Goal: Task Accomplishment & Management: Manage account settings

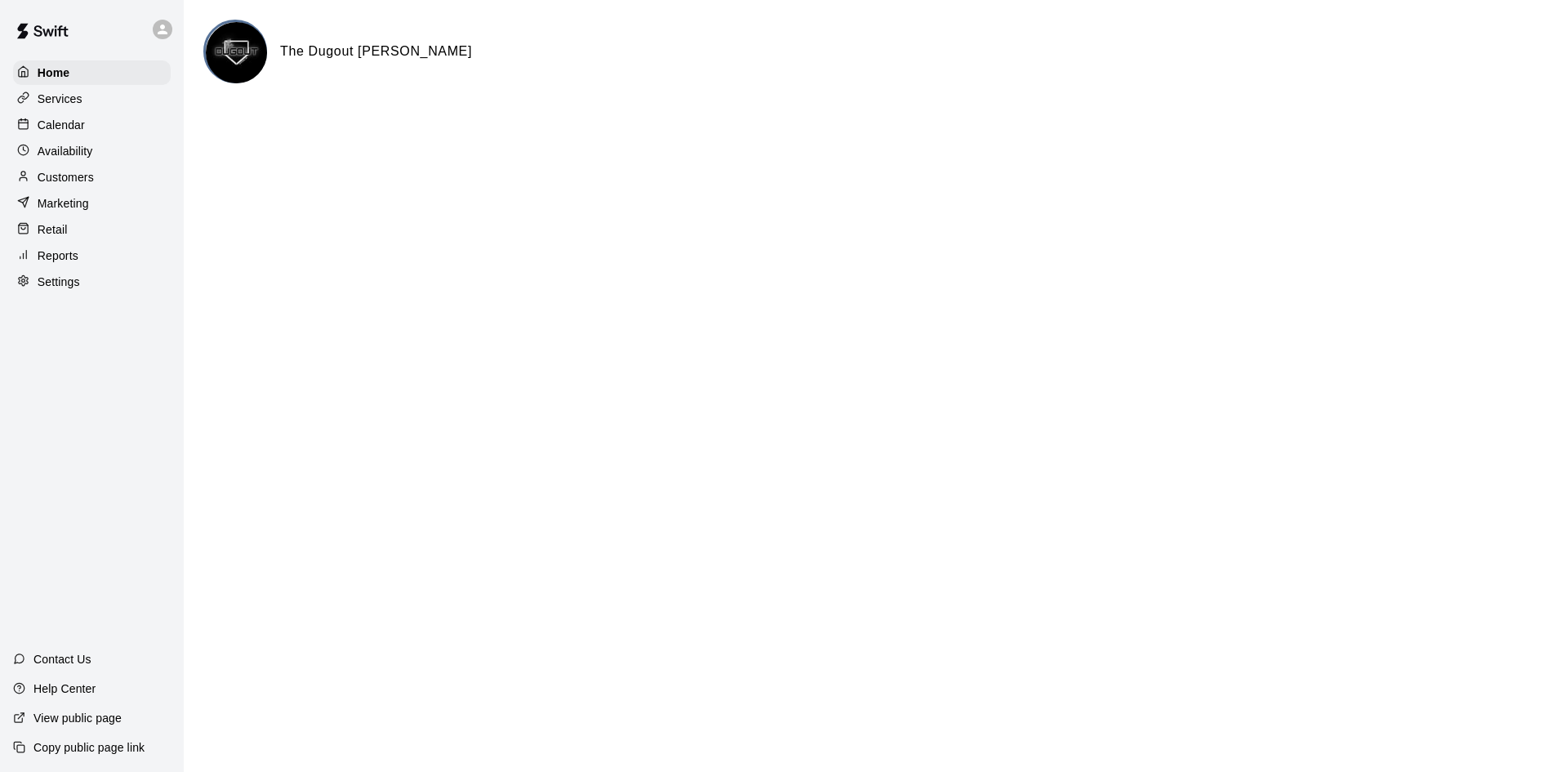
click at [80, 125] on p "Calendar" at bounding box center [61, 125] width 48 height 17
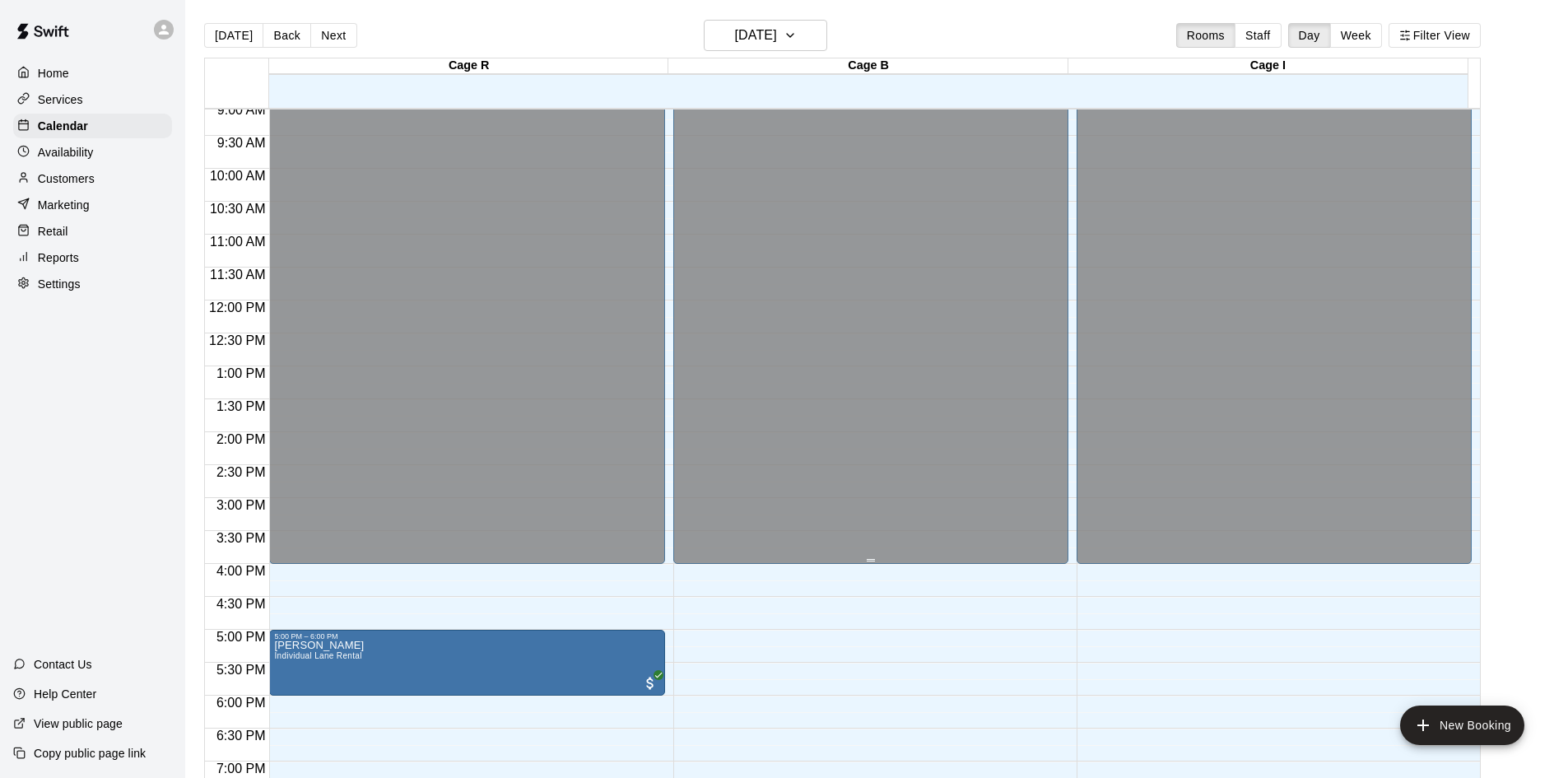
scroll to position [565, 0]
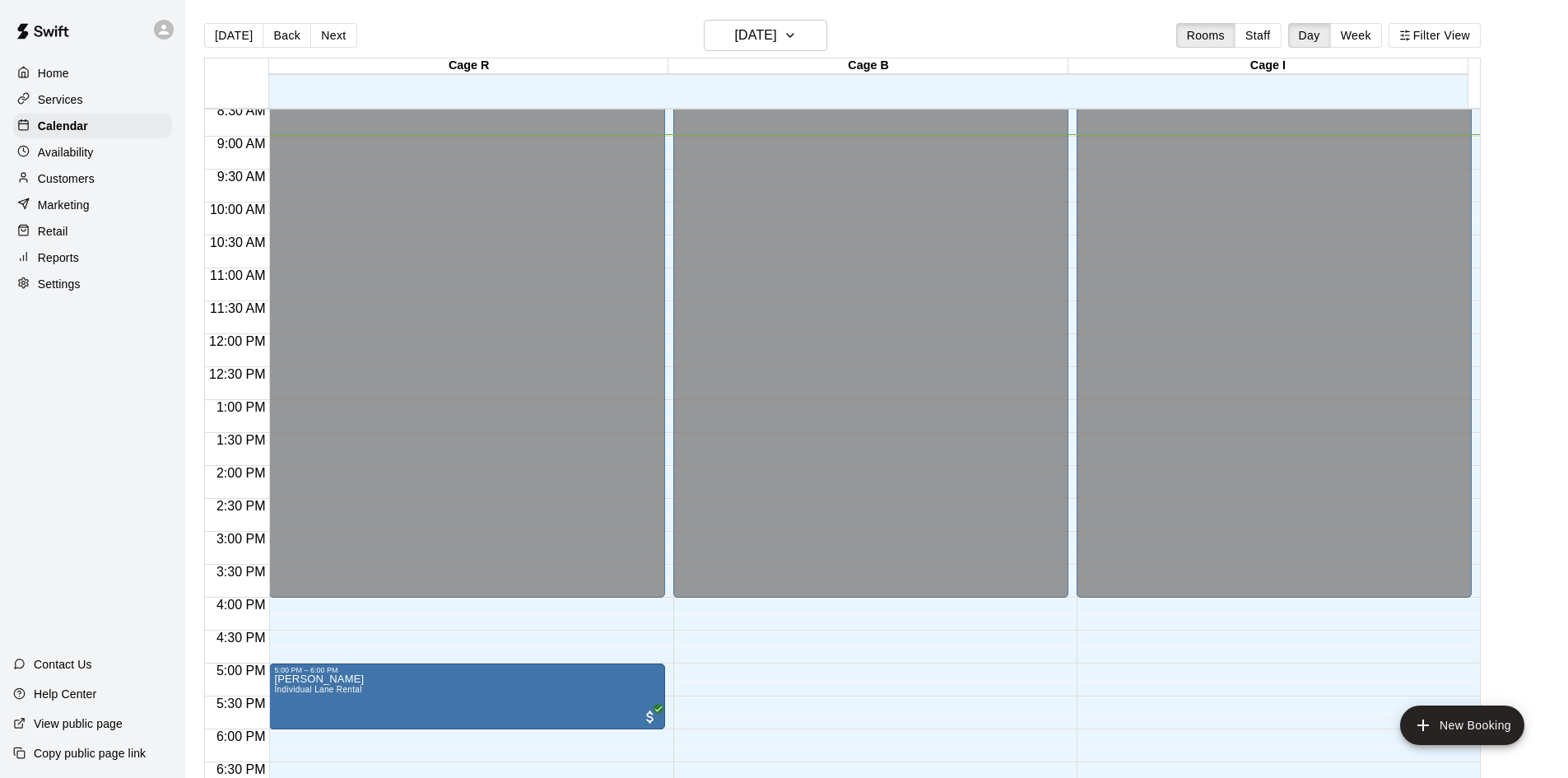
click at [58, 70] on p "Home" at bounding box center [54, 73] width 31 height 17
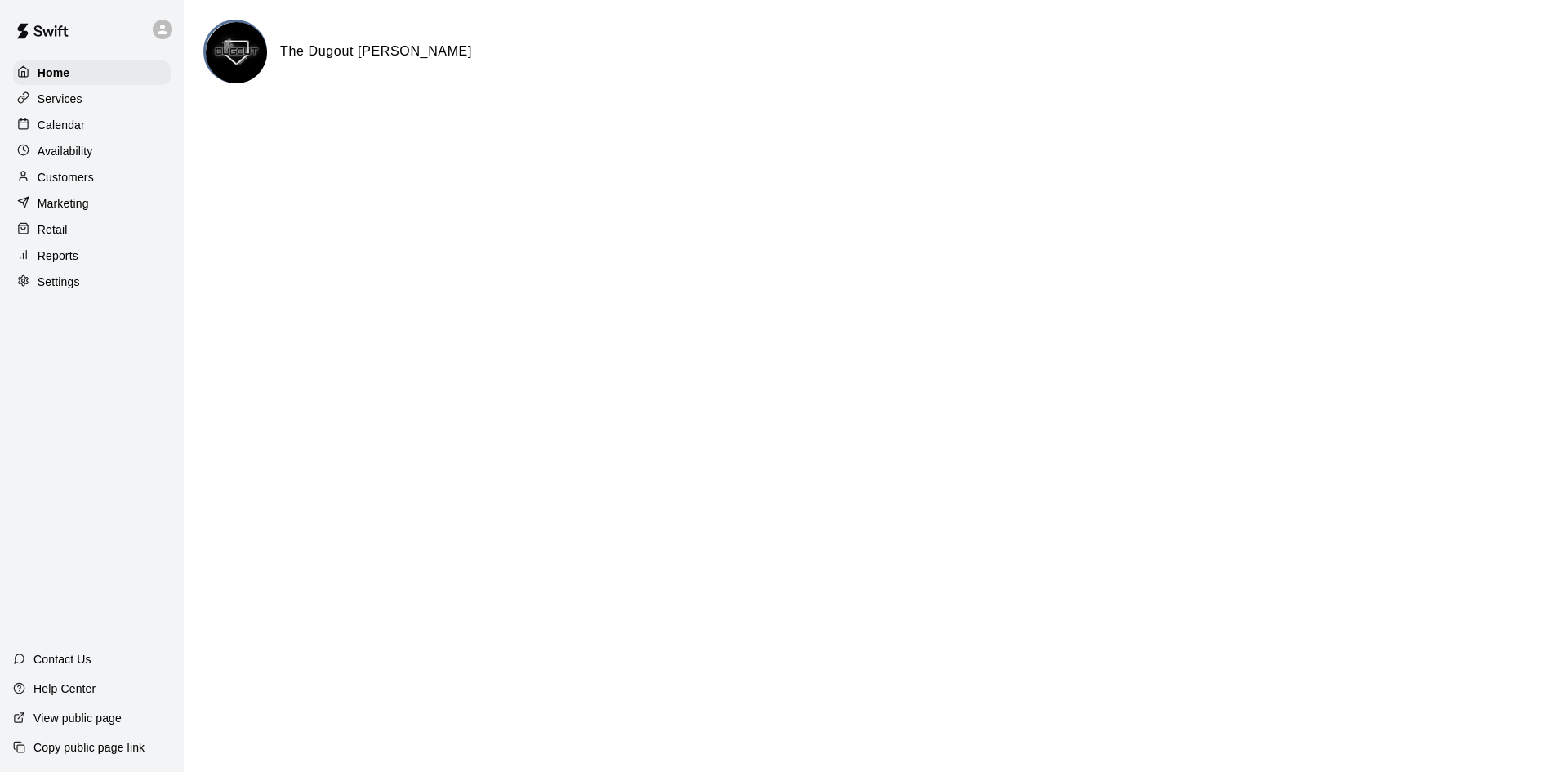
click at [76, 122] on p "Calendar" at bounding box center [61, 125] width 48 height 17
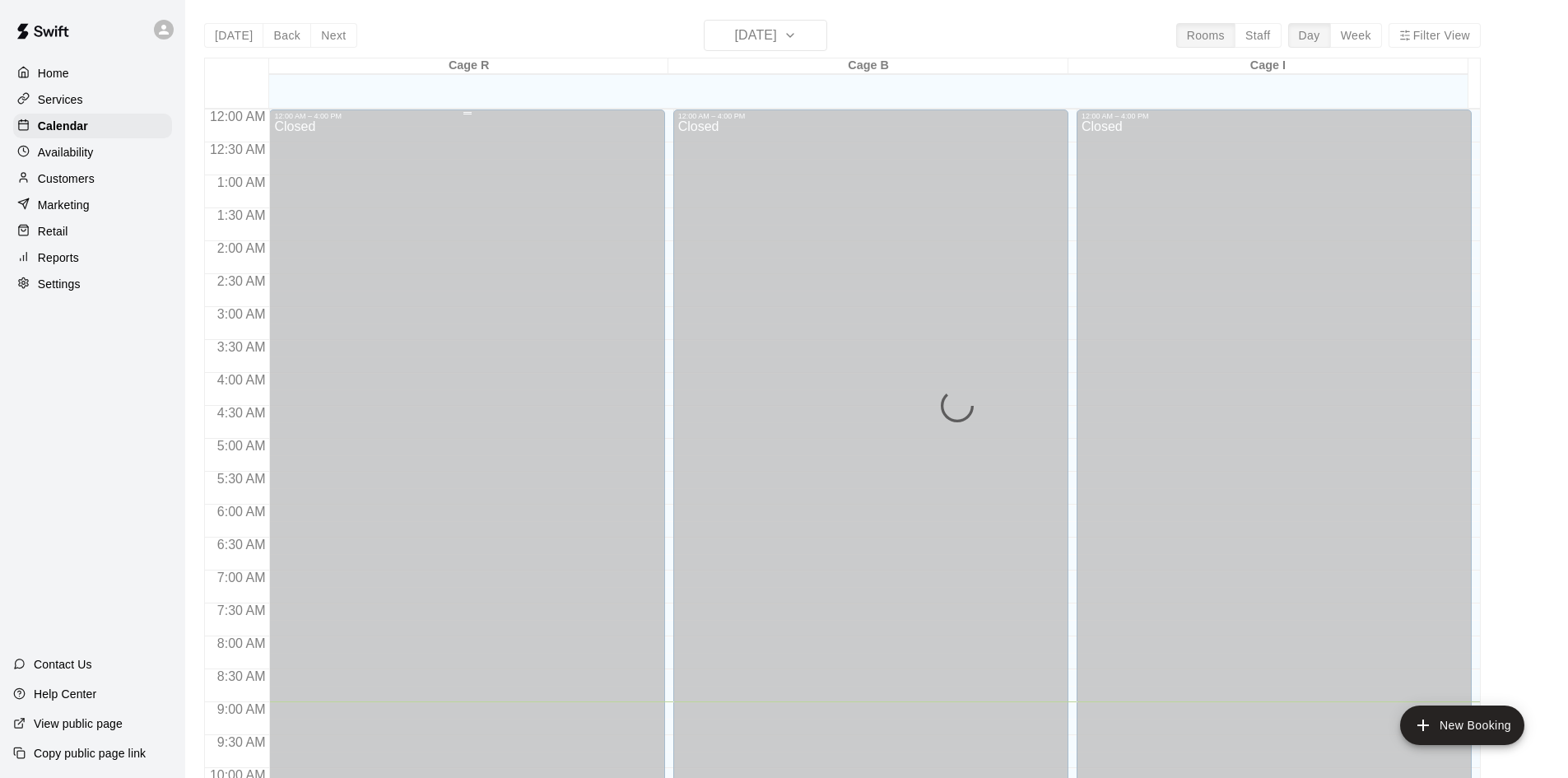
scroll to position [593, 0]
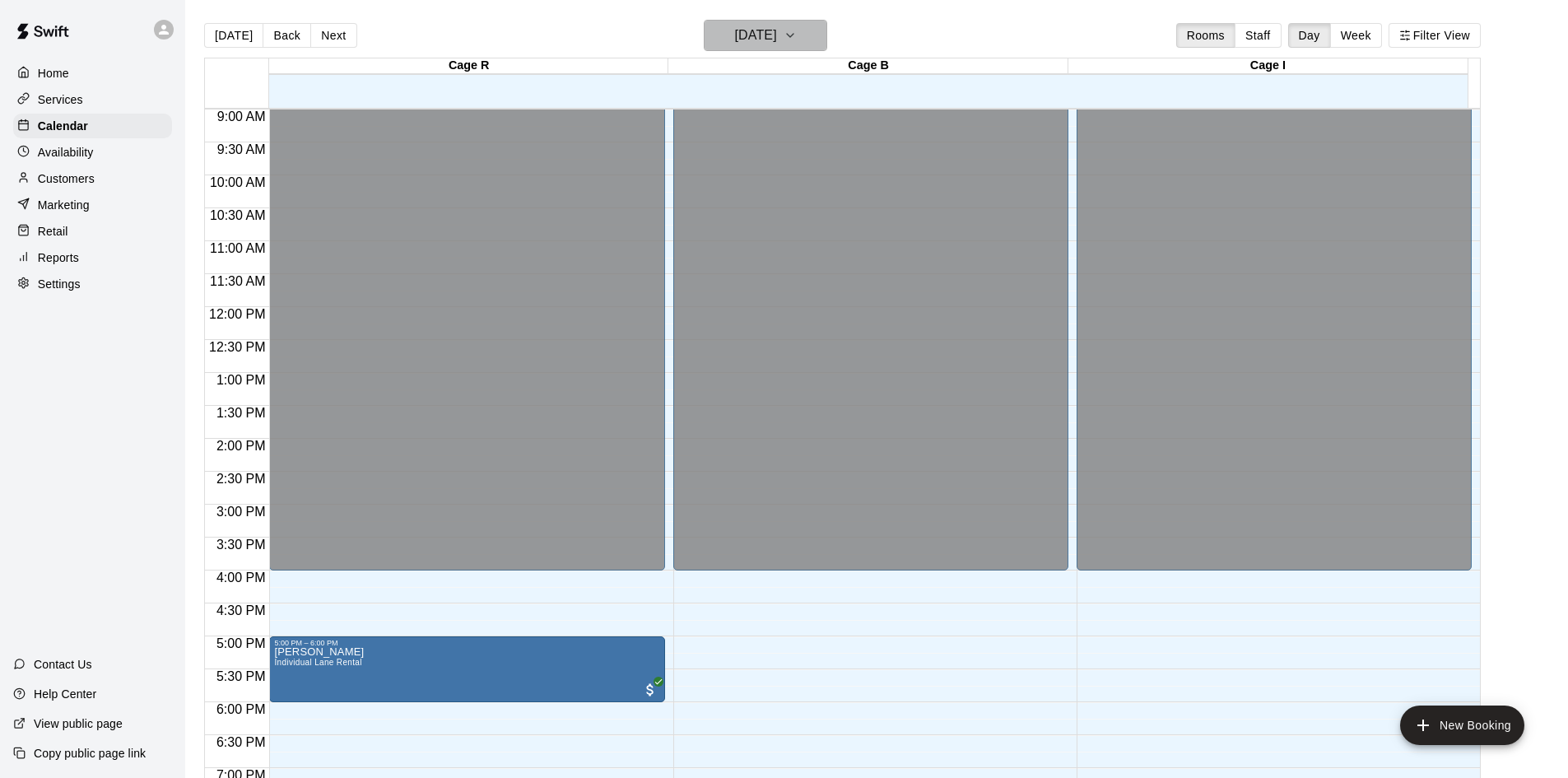
click at [816, 37] on button "[DATE]" at bounding box center [765, 35] width 124 height 31
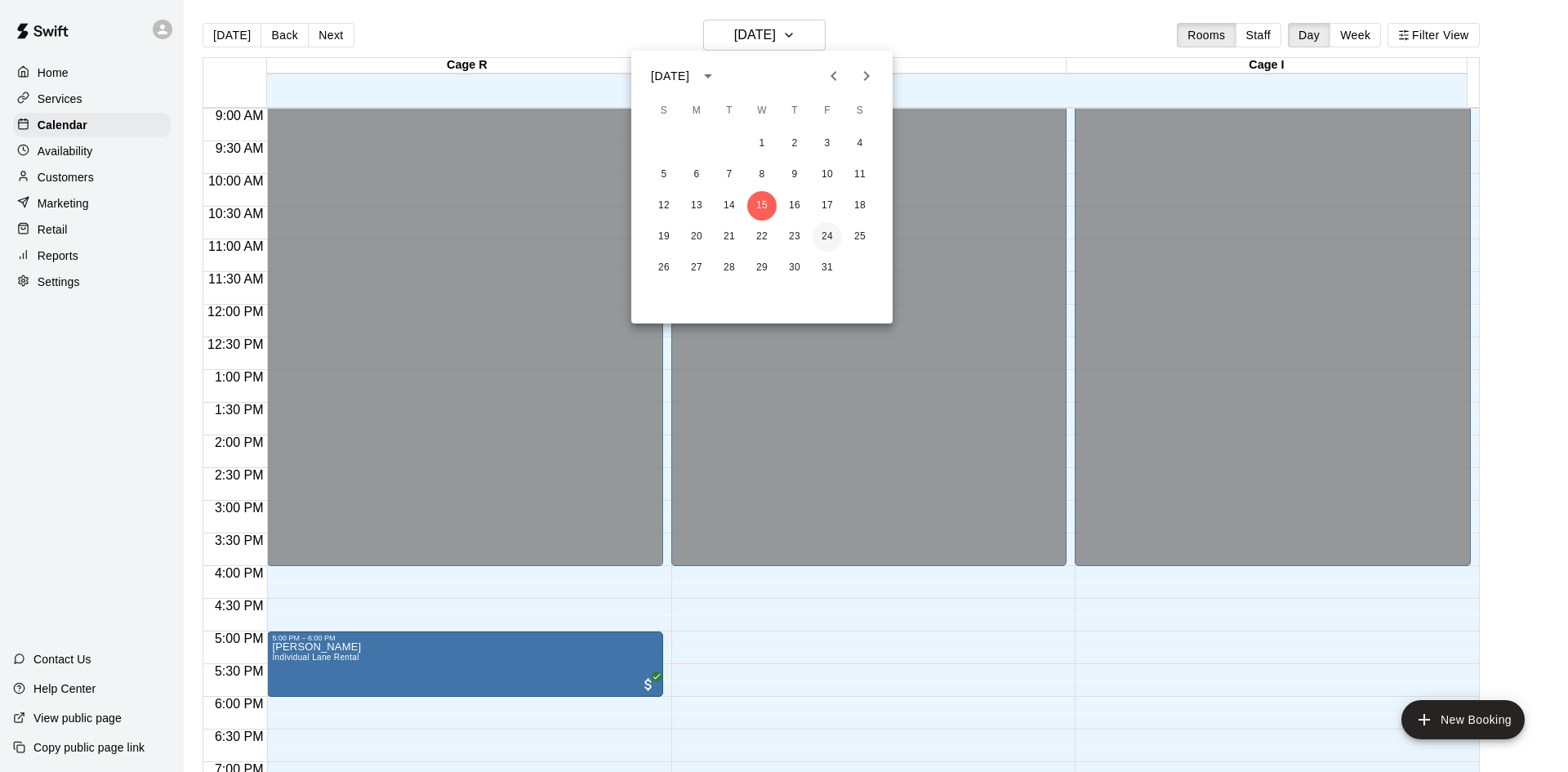
click at [824, 232] on button "24" at bounding box center [827, 237] width 29 height 29
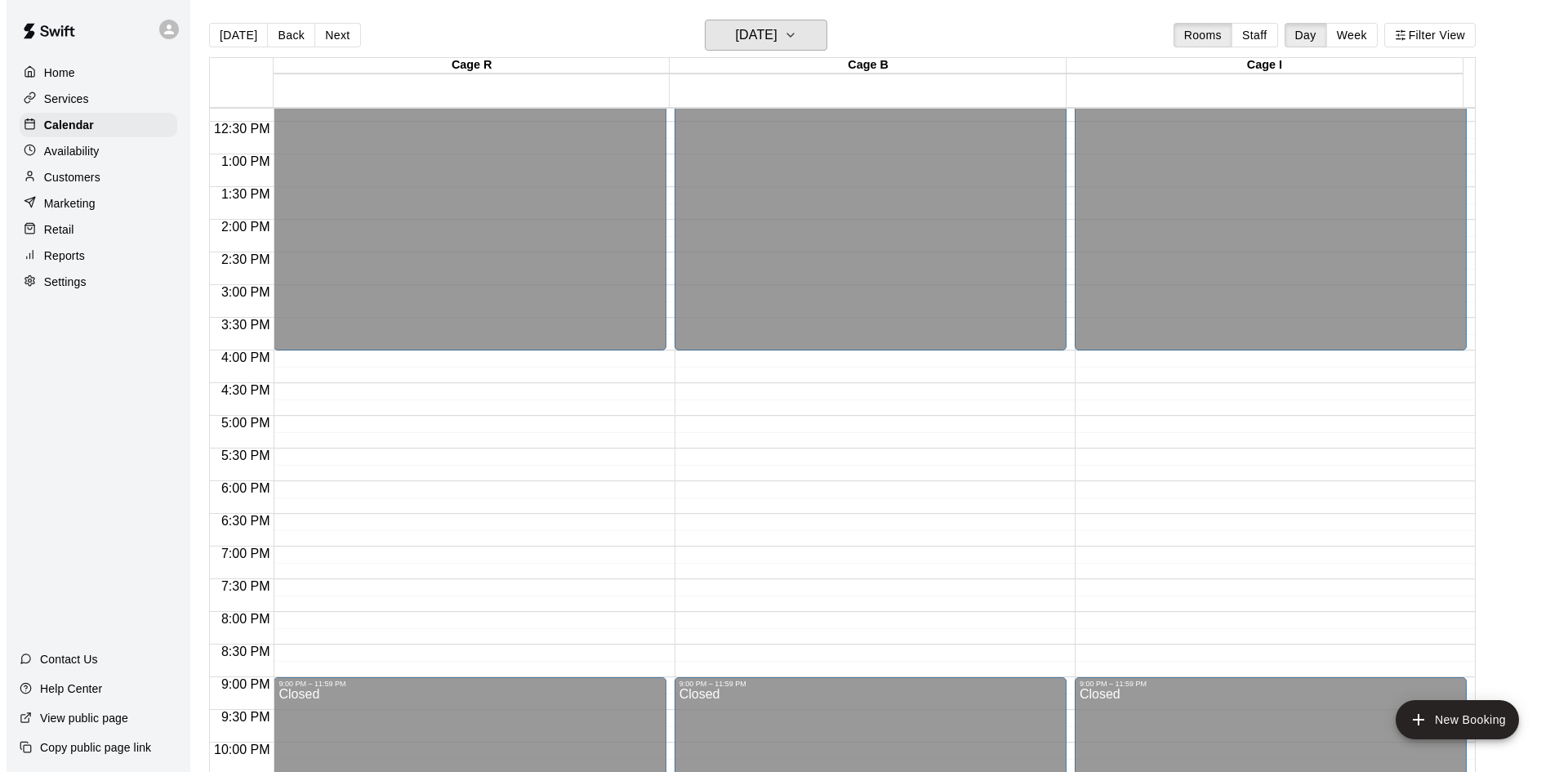
scroll to position [833, 0]
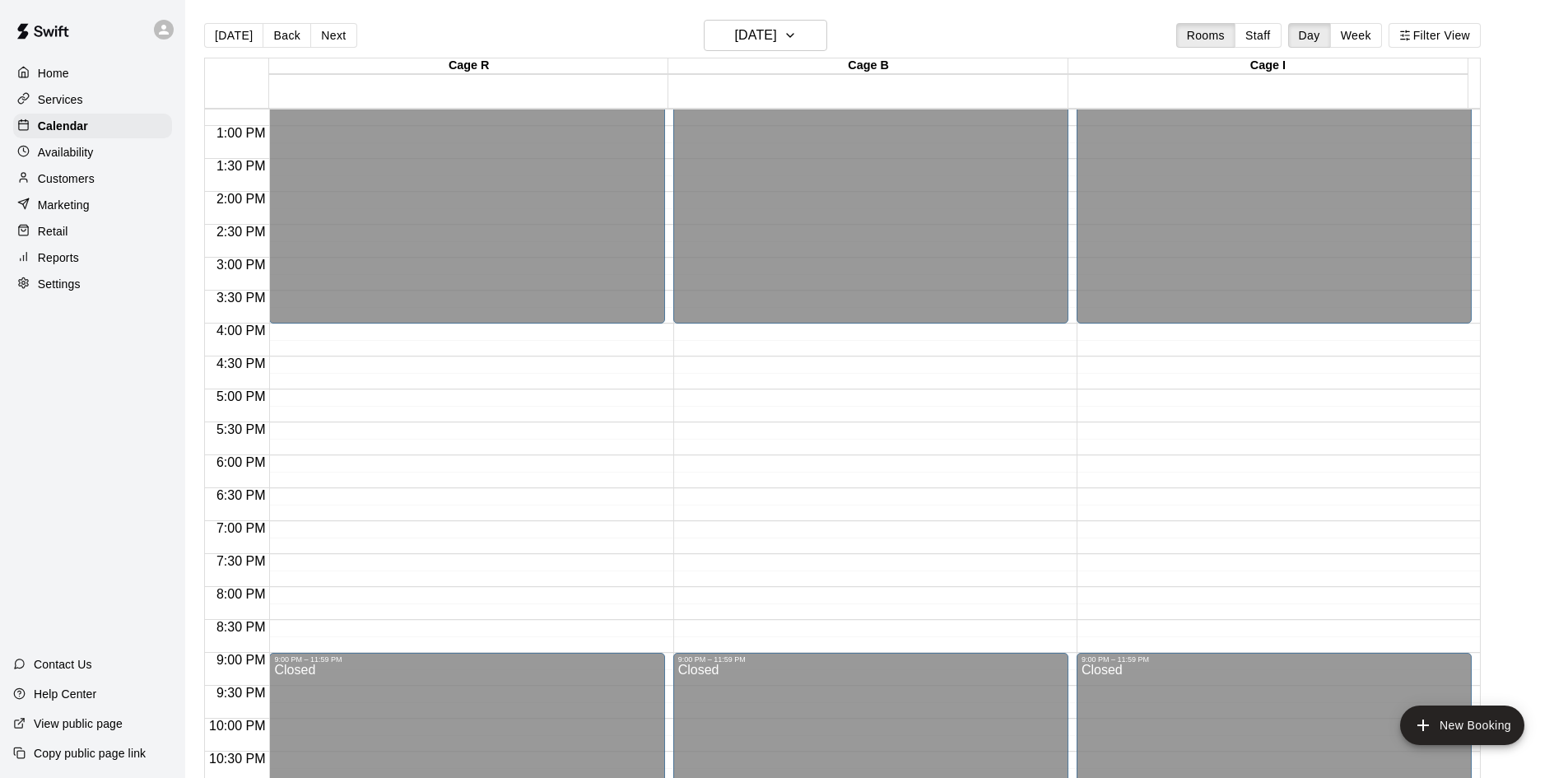
click at [288, 340] on div "12:00 AM – 4:00 PM Closed 9:00 PM – 11:59 PM Closed" at bounding box center [466, 60] width 395 height 1581
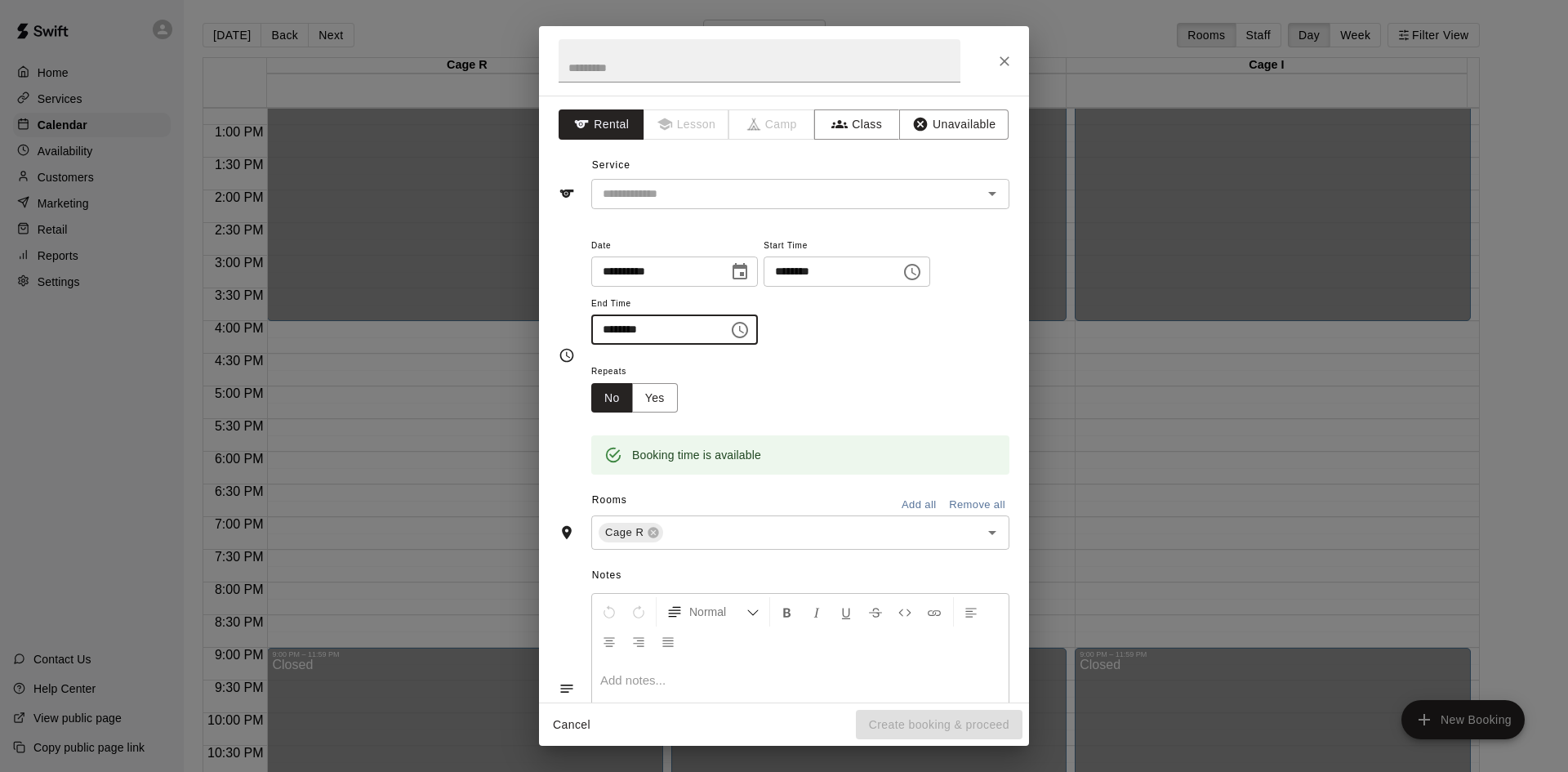
click at [678, 329] on input "********" at bounding box center [653, 329] width 126 height 30
click at [749, 330] on icon "Choose time, selected time is 4:30 PM" at bounding box center [740, 330] width 19 height 19
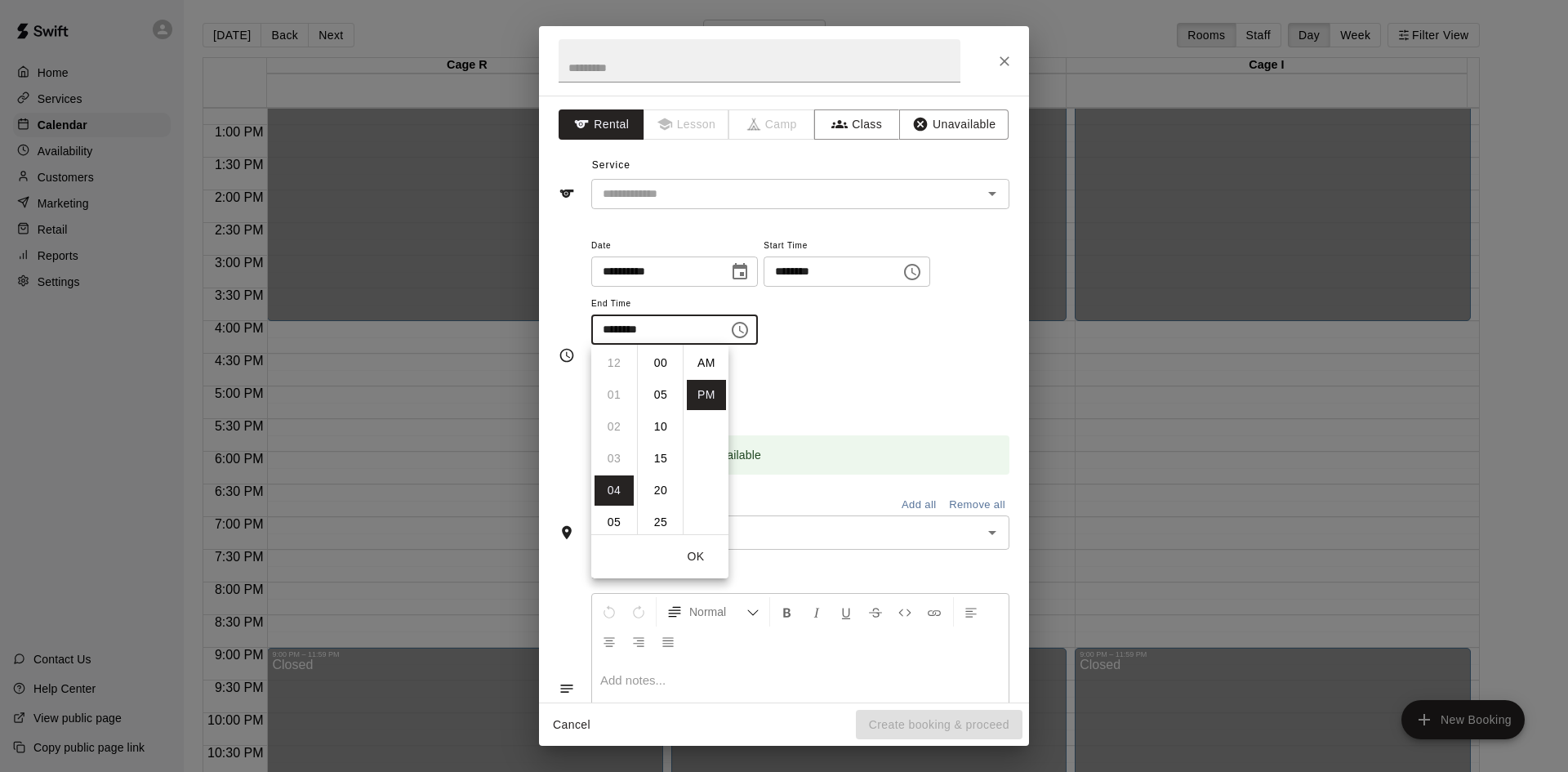
scroll to position [29, 0]
click at [608, 515] on li "09" at bounding box center [614, 522] width 39 height 30
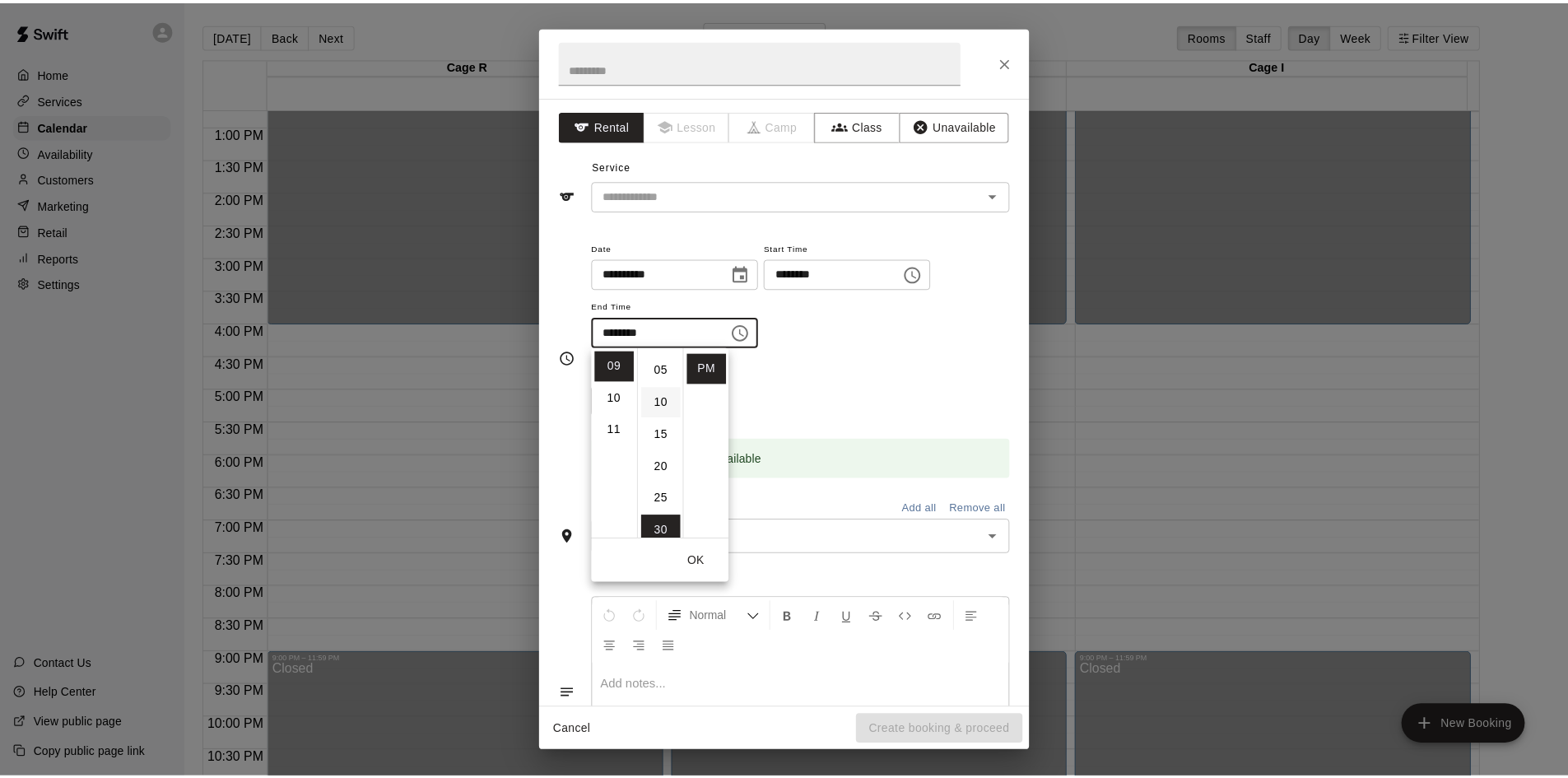
scroll to position [0, 0]
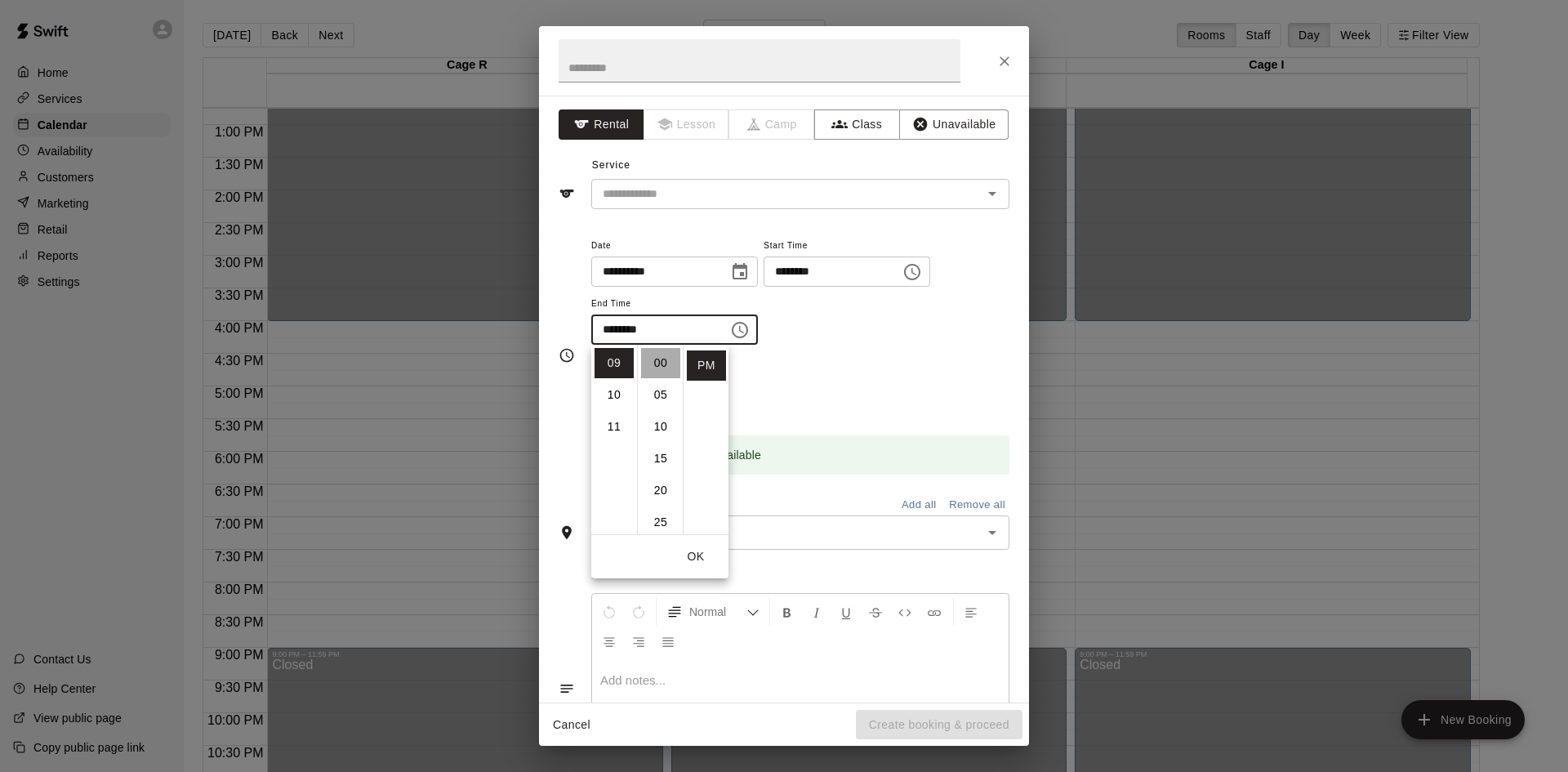
click at [658, 363] on li "00" at bounding box center [661, 362] width 39 height 30
type input "********"
click at [952, 351] on div "**********" at bounding box center [800, 299] width 419 height 127
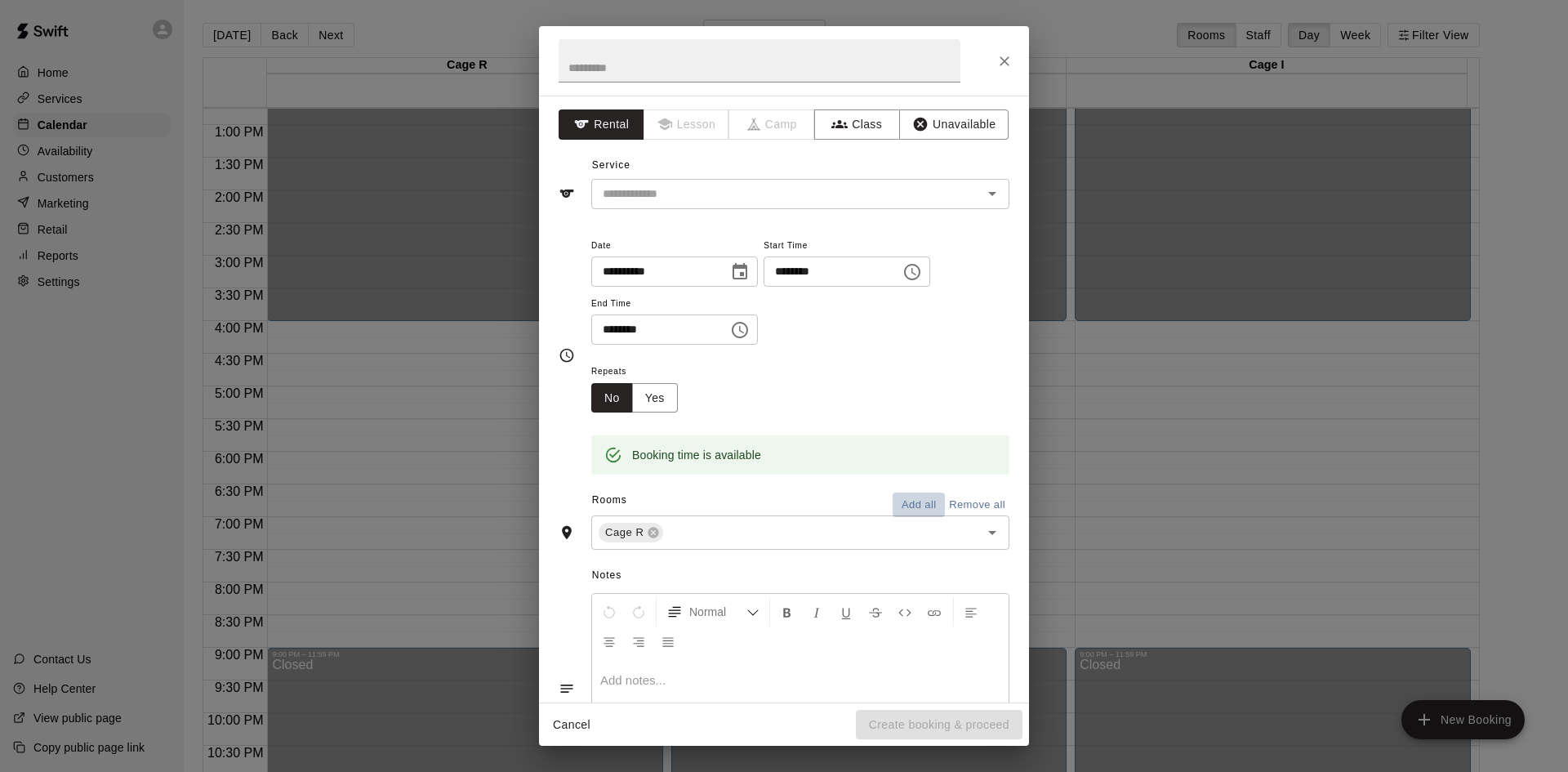
click at [898, 499] on button "Add all" at bounding box center [919, 505] width 53 height 25
click at [971, 128] on button "Unavailable" at bounding box center [954, 124] width 109 height 30
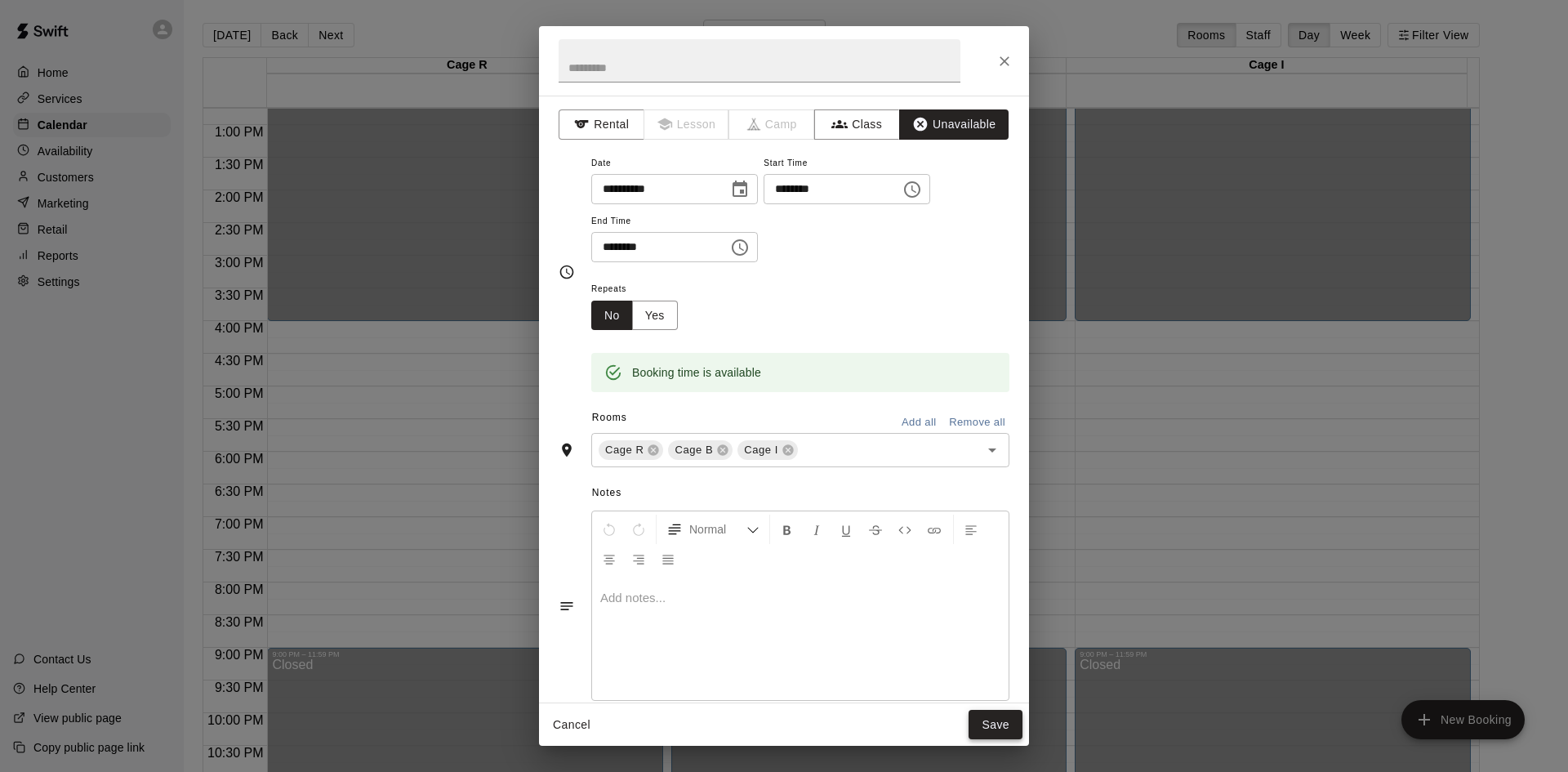
click at [997, 728] on button "Save" at bounding box center [995, 724] width 54 height 30
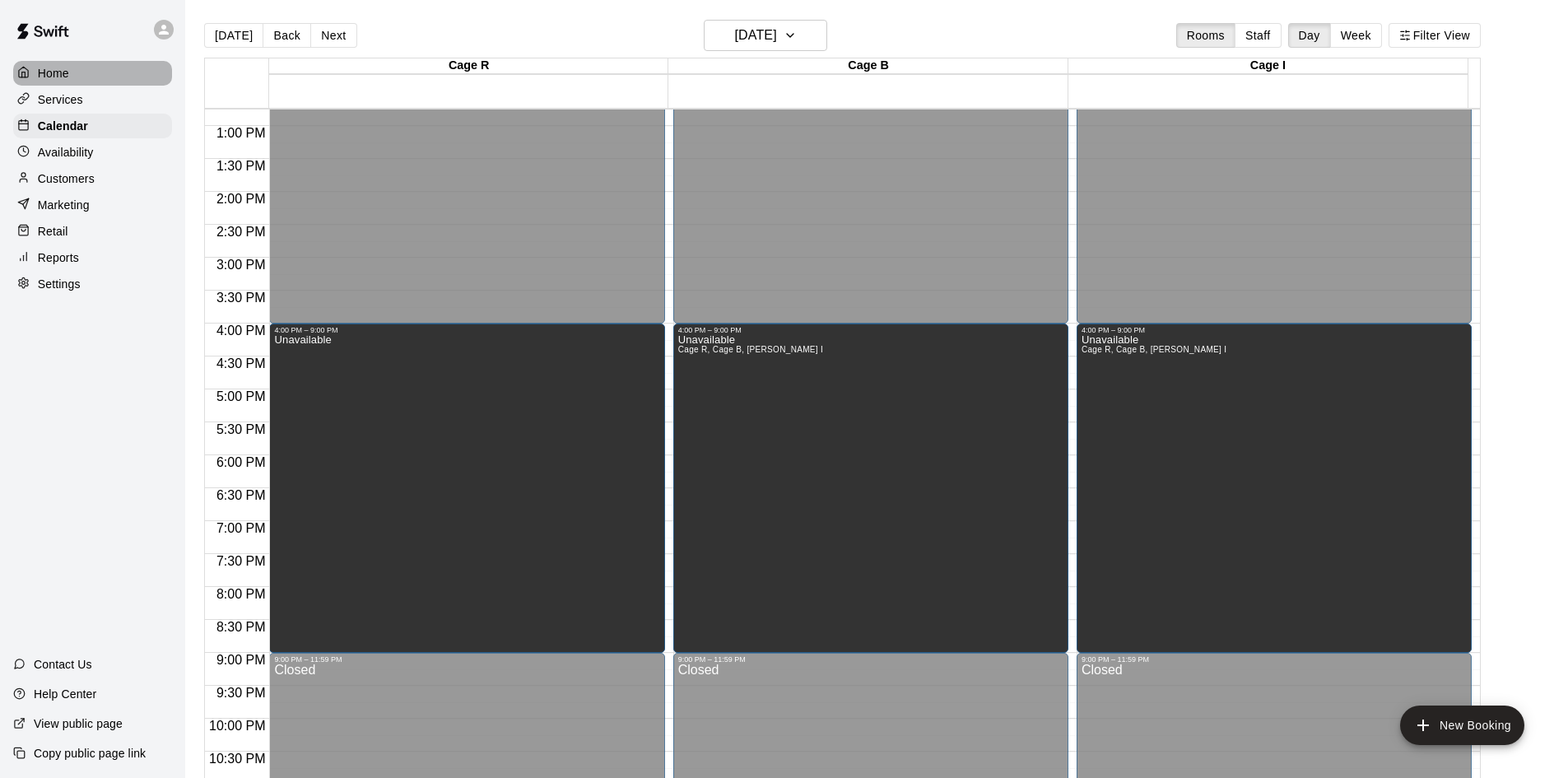
click at [72, 72] on div "Home" at bounding box center [92, 73] width 159 height 25
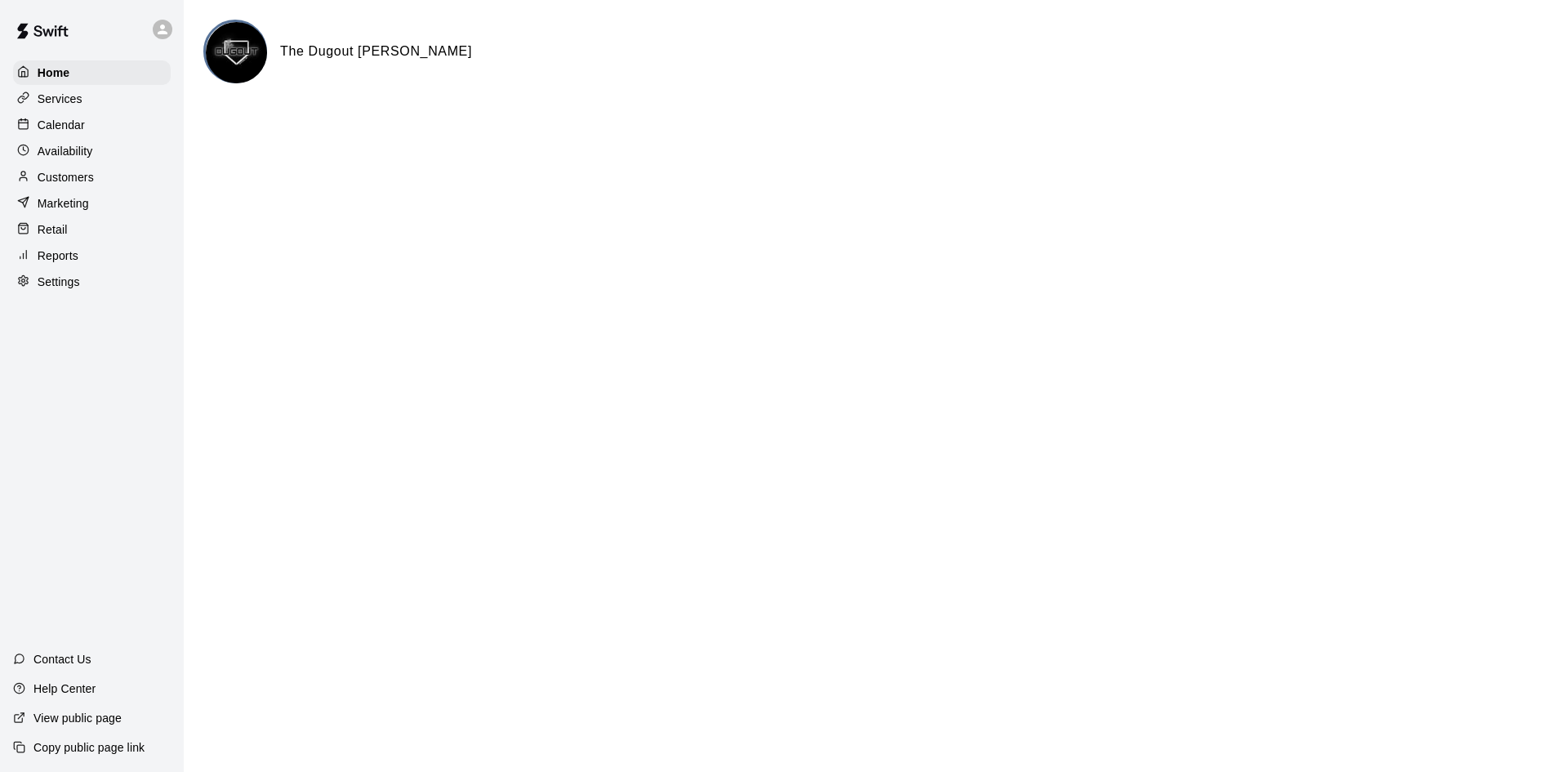
click at [55, 126] on p "Calendar" at bounding box center [61, 125] width 48 height 17
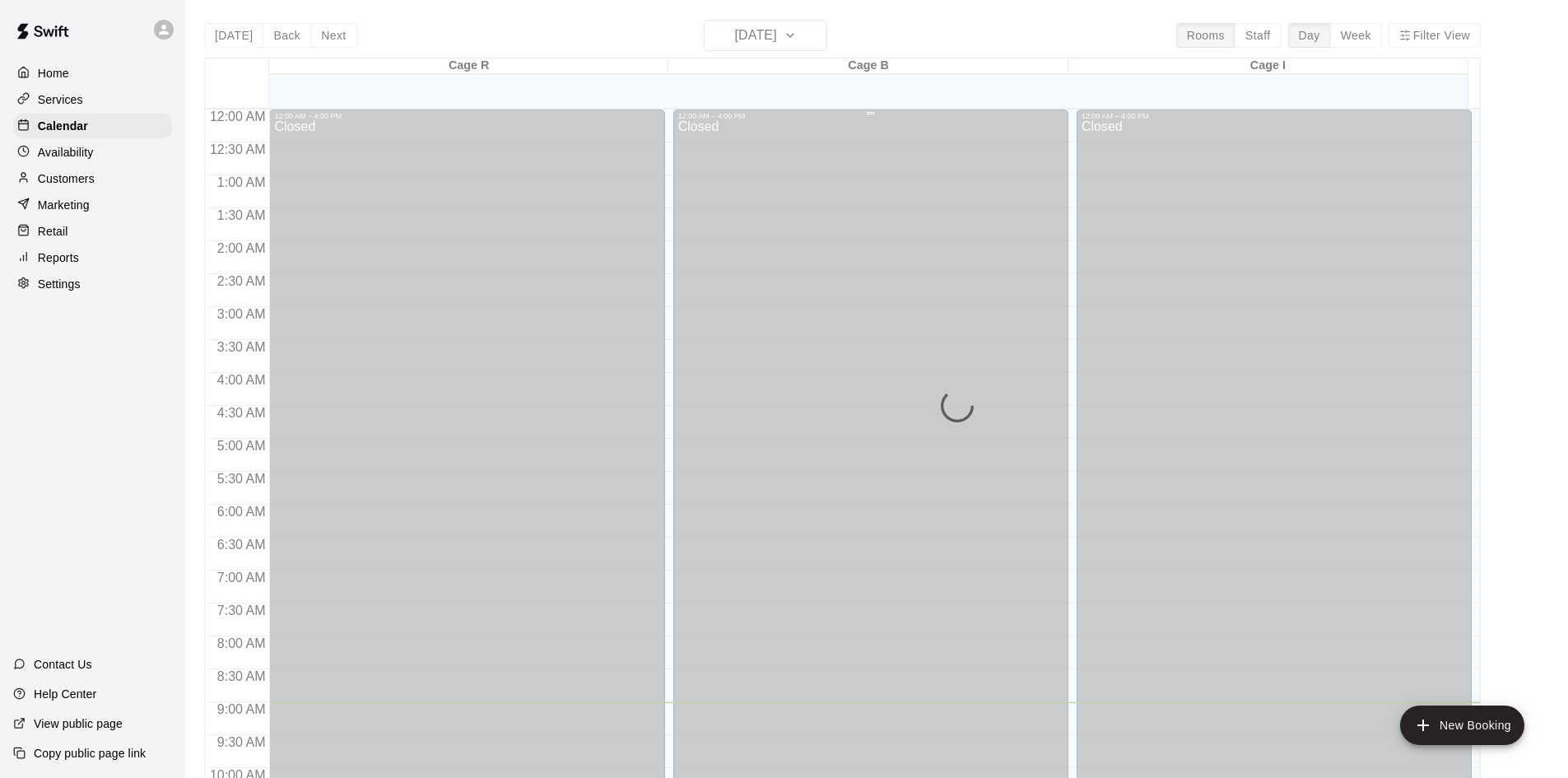
scroll to position [594, 0]
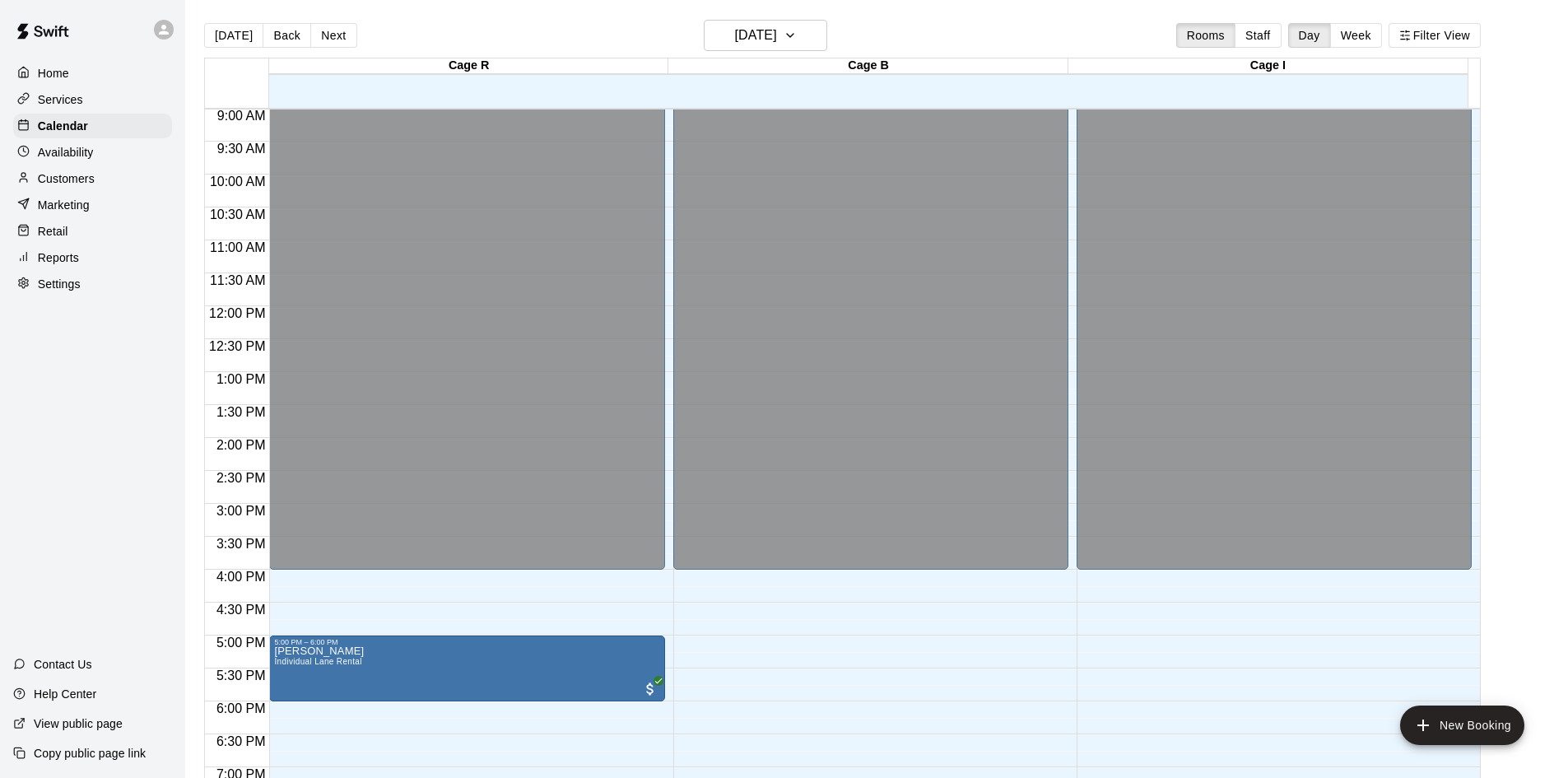
click at [1366, 33] on button "Week" at bounding box center [1356, 34] width 52 height 25
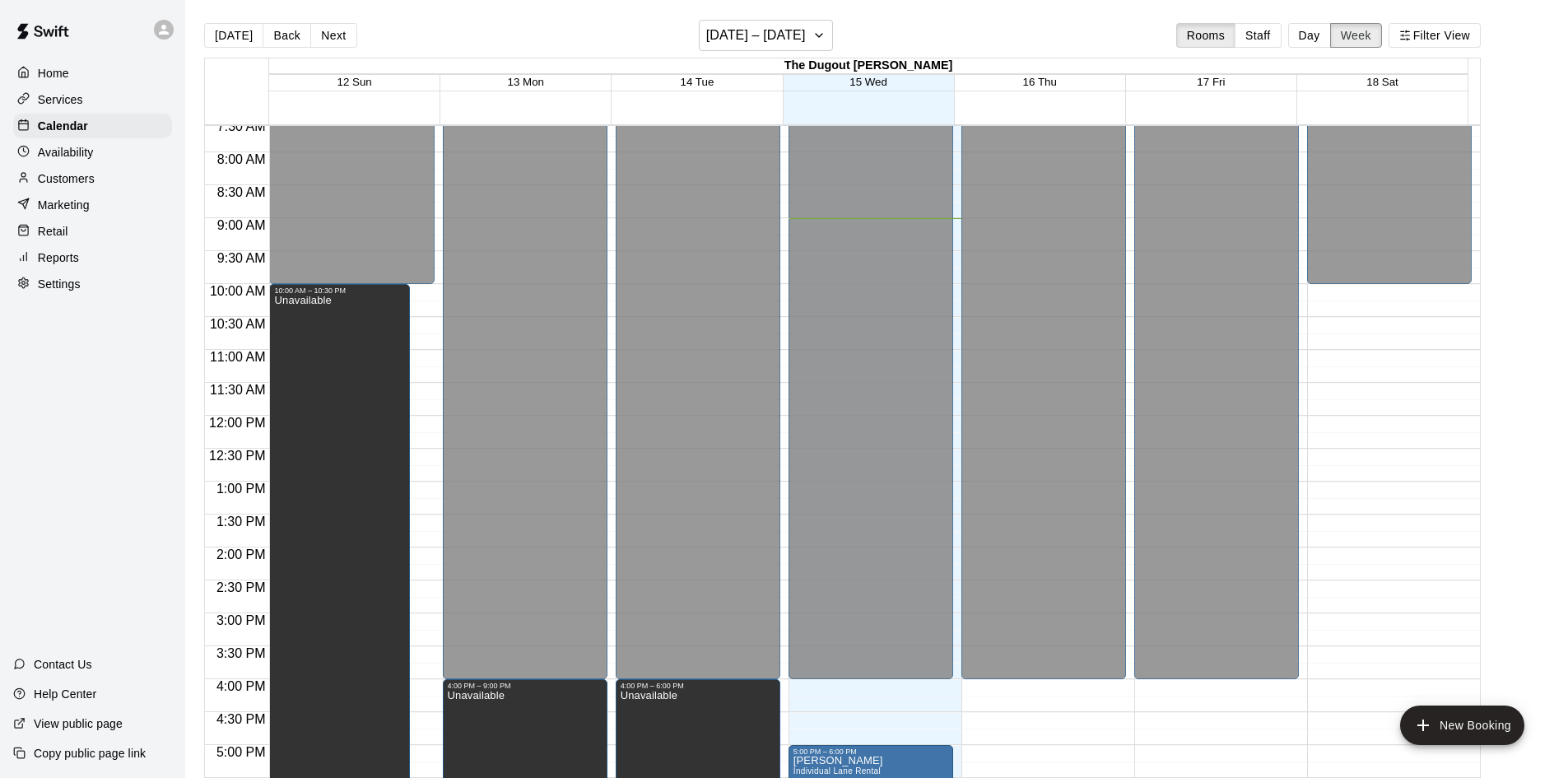
scroll to position [583, 0]
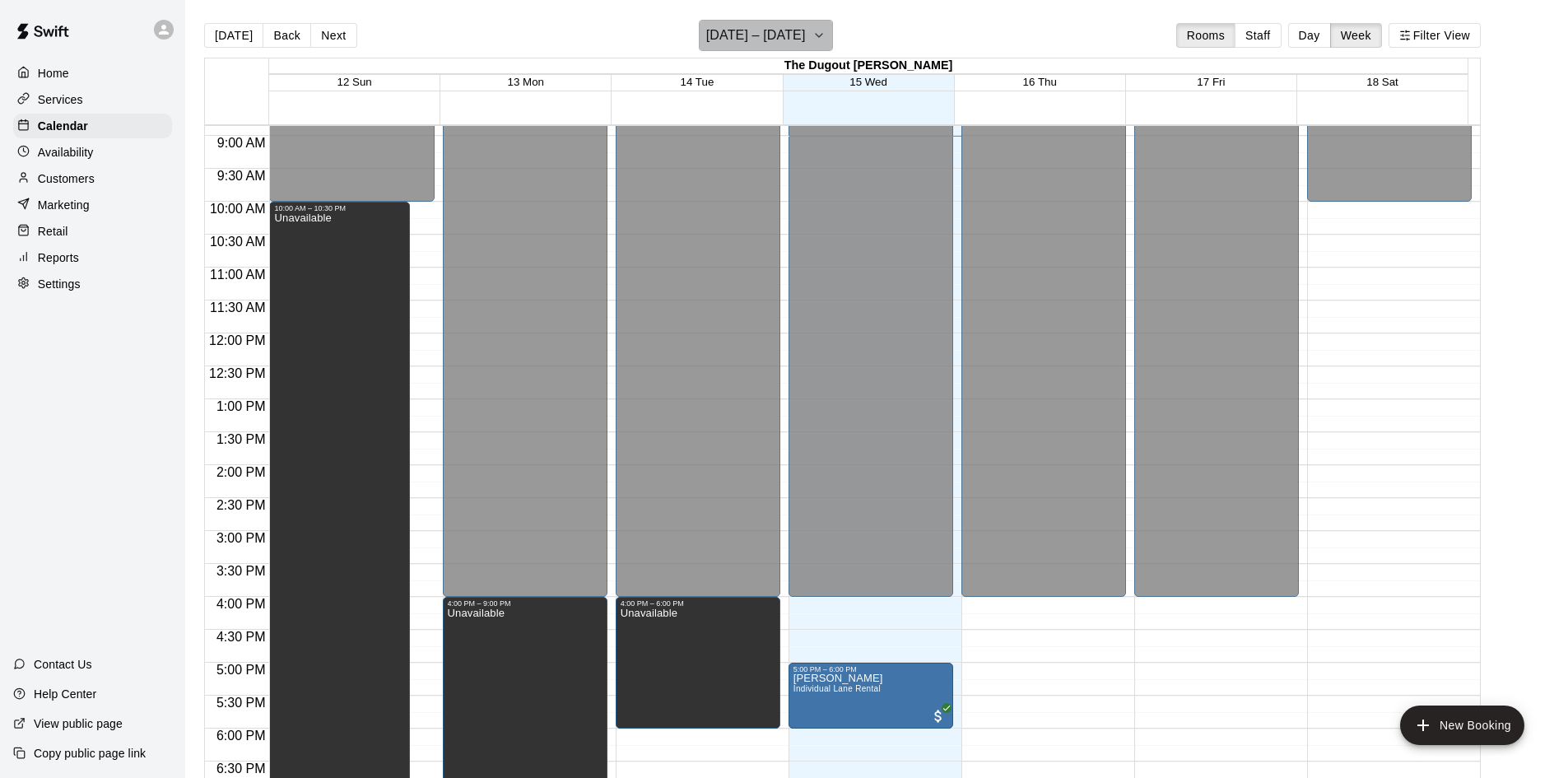
click at [803, 33] on h6 "[DATE] – [DATE]" at bounding box center [757, 34] width 100 height 23
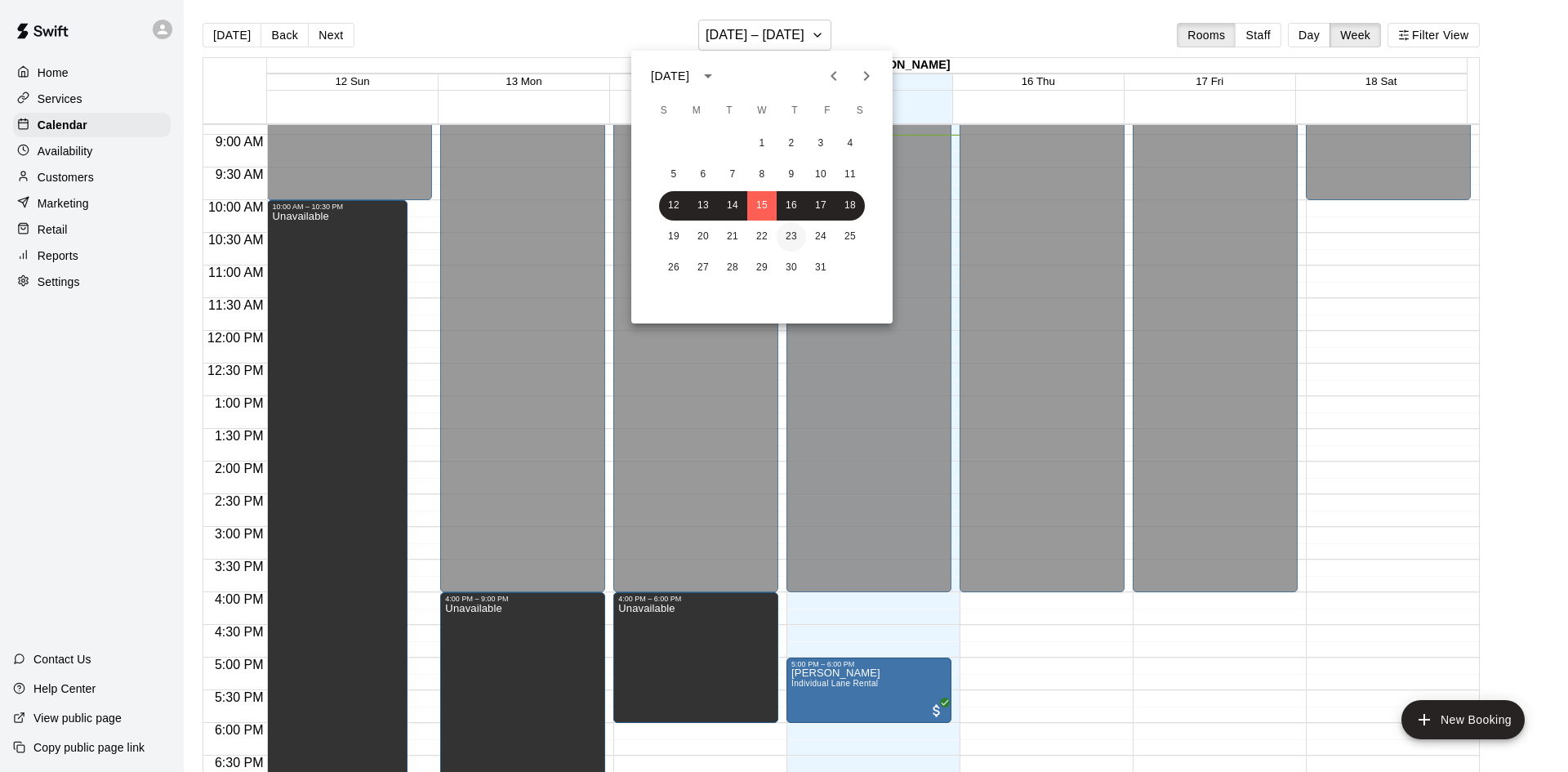
click at [804, 235] on button "23" at bounding box center [791, 237] width 29 height 29
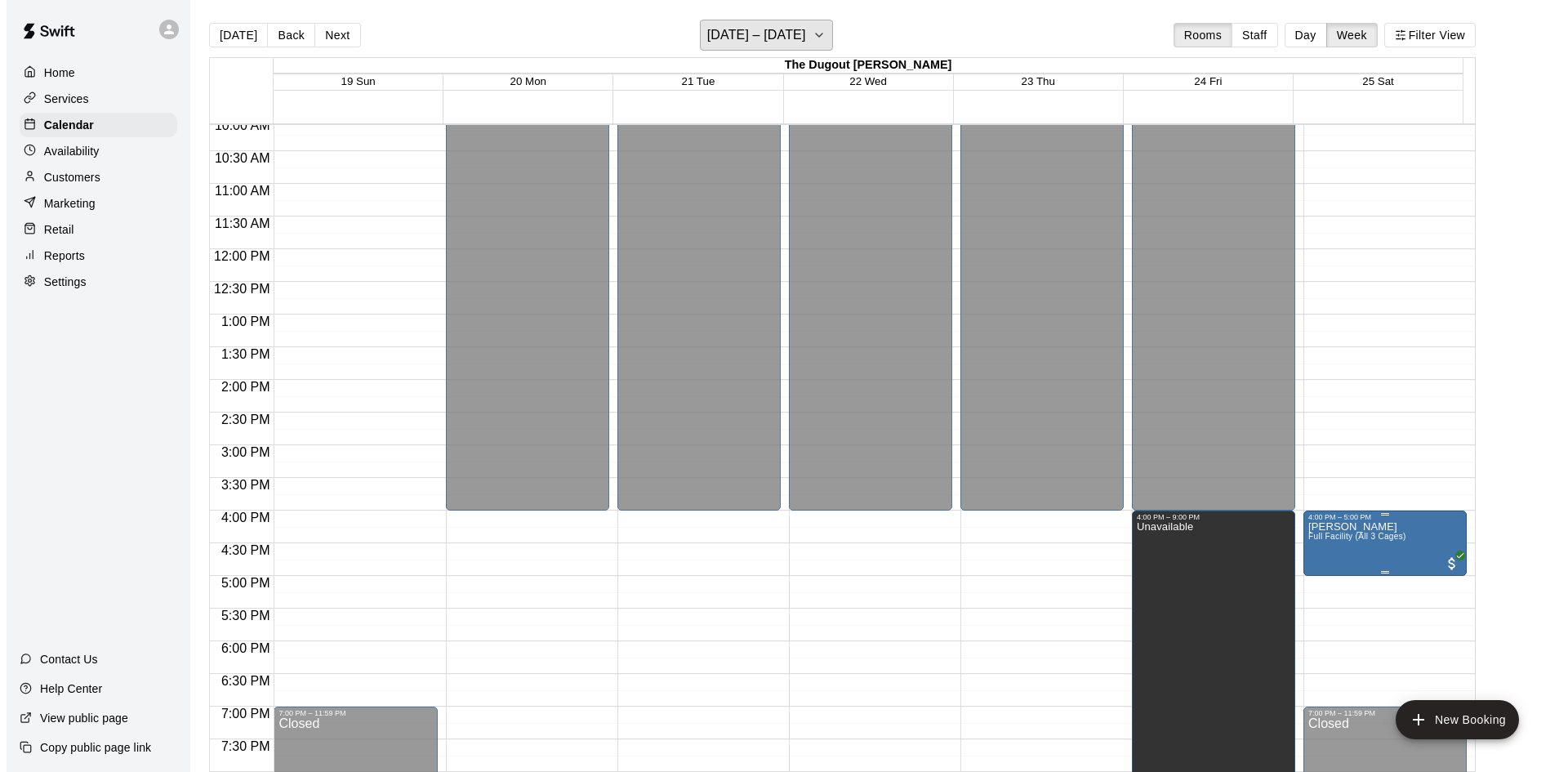
scroll to position [742, 0]
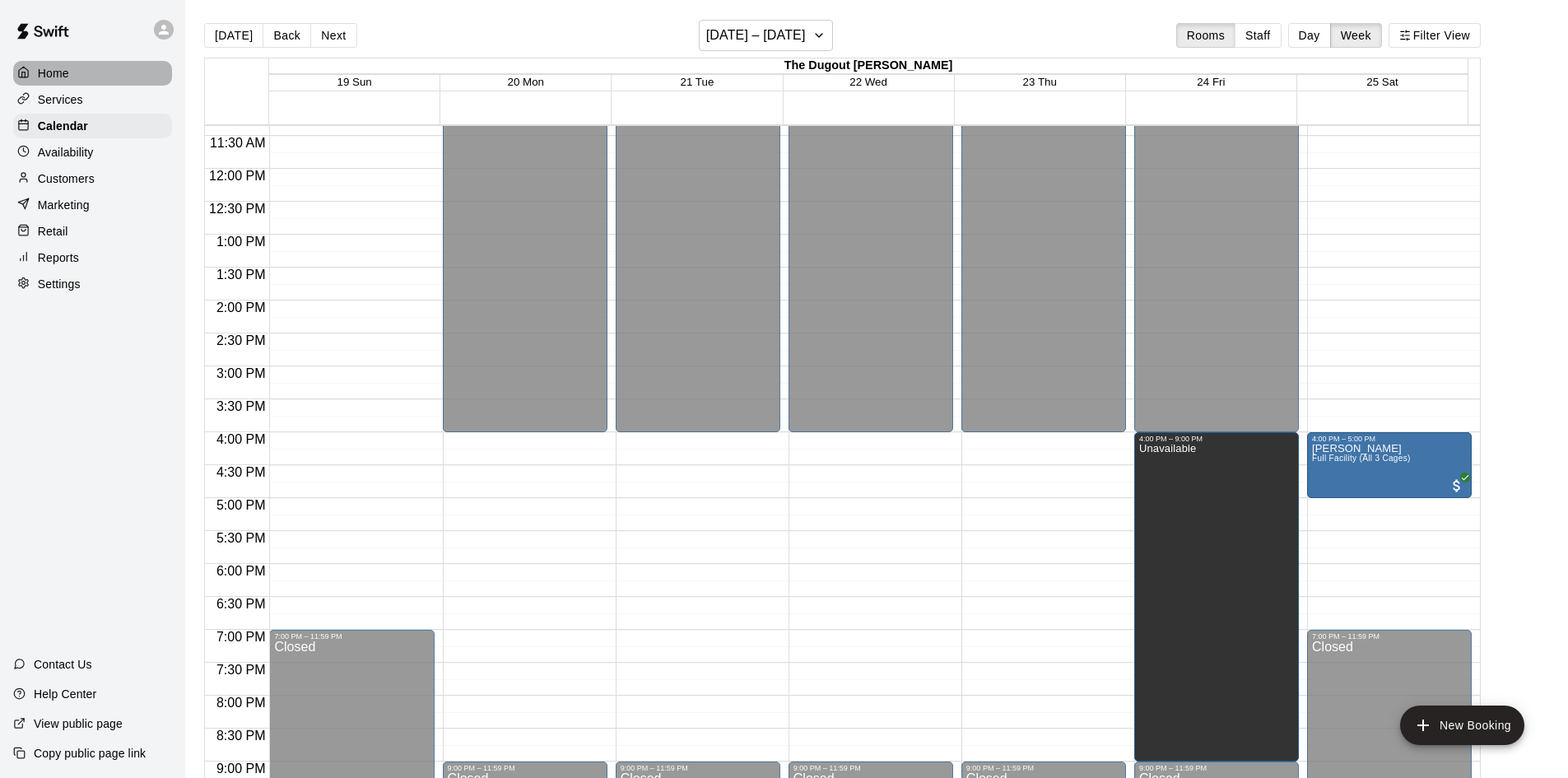
click at [49, 71] on p "Home" at bounding box center [54, 73] width 31 height 17
